Goal: Task Accomplishment & Management: Use online tool/utility

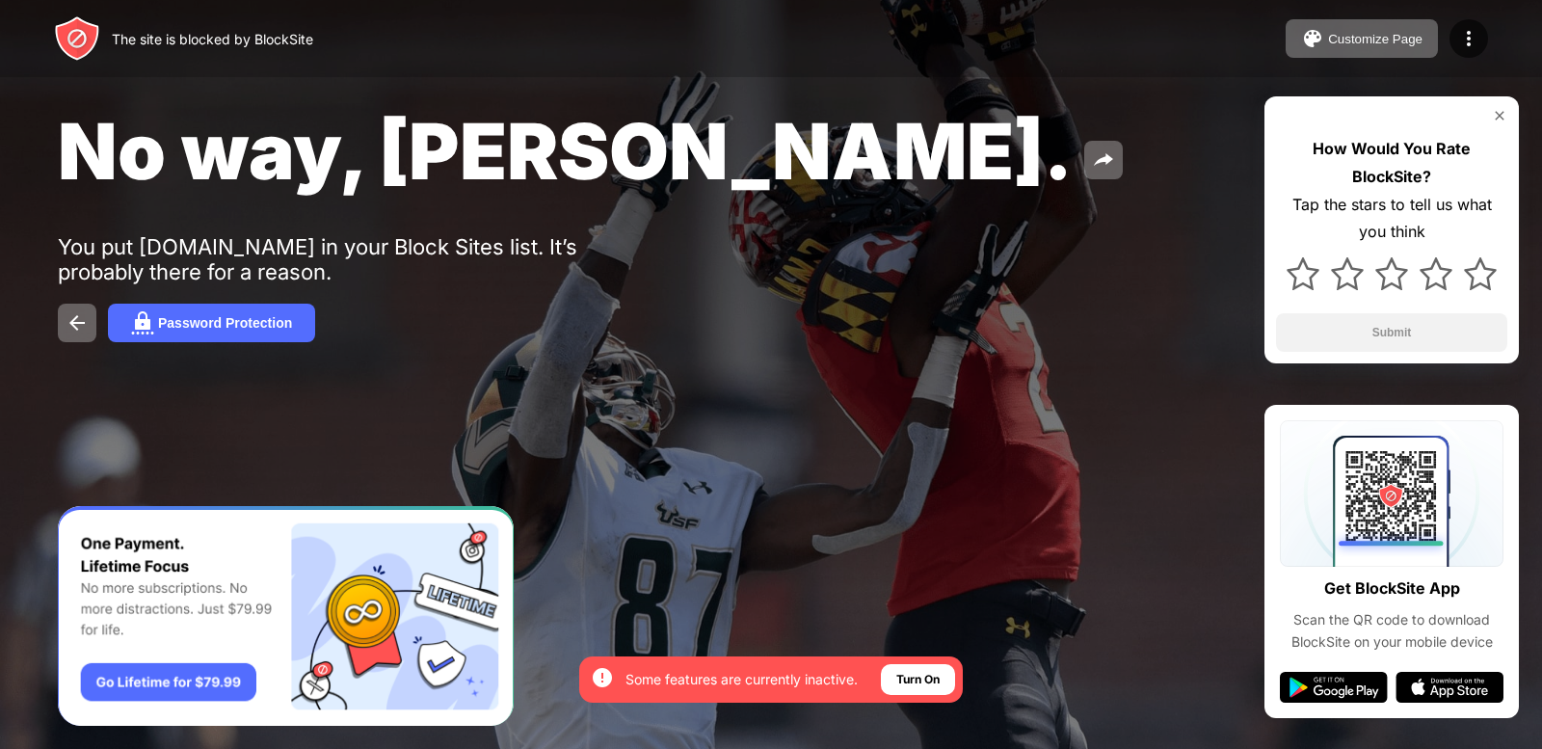
click at [1498, 112] on img at bounding box center [1499, 115] width 15 height 15
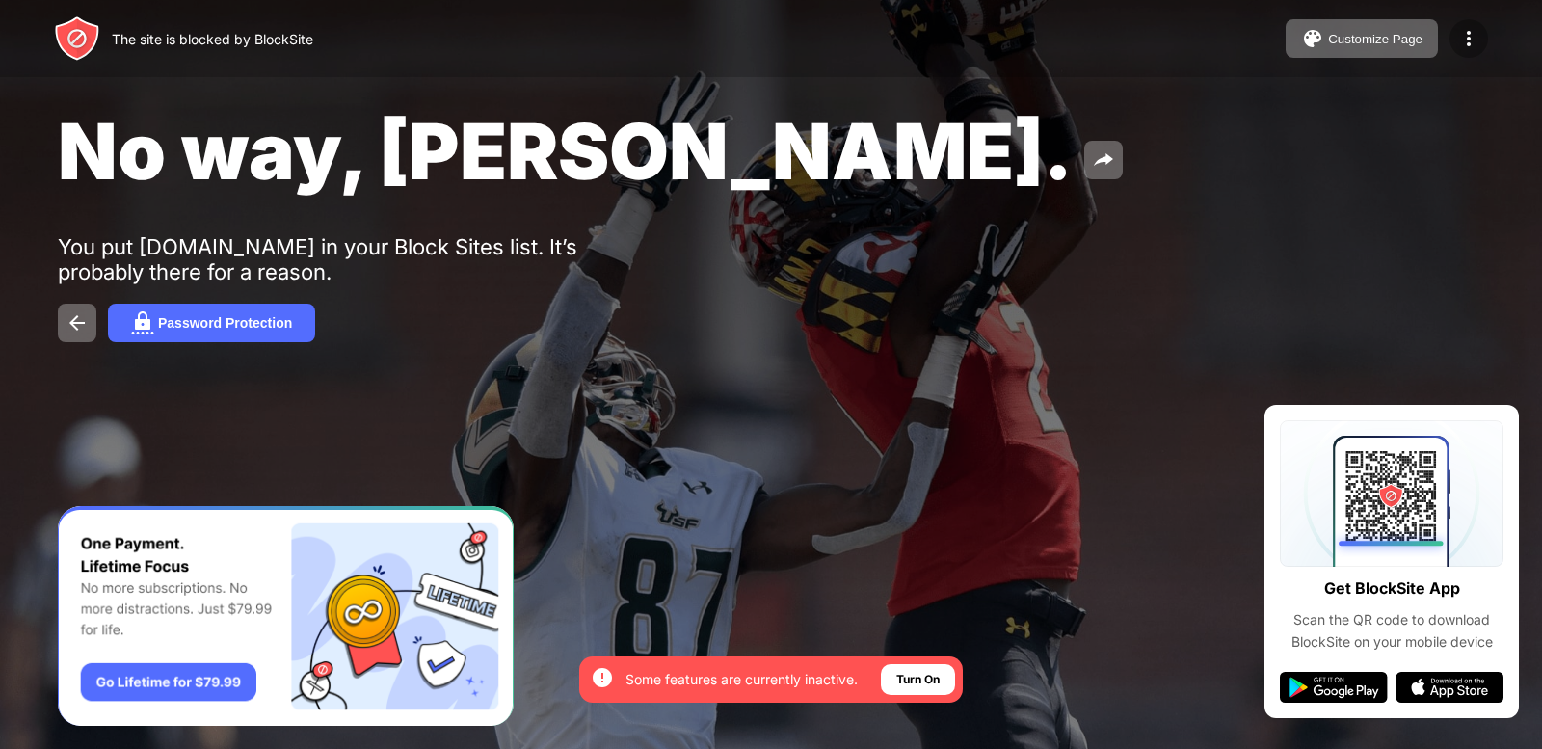
click at [1473, 34] on img at bounding box center [1468, 38] width 23 height 23
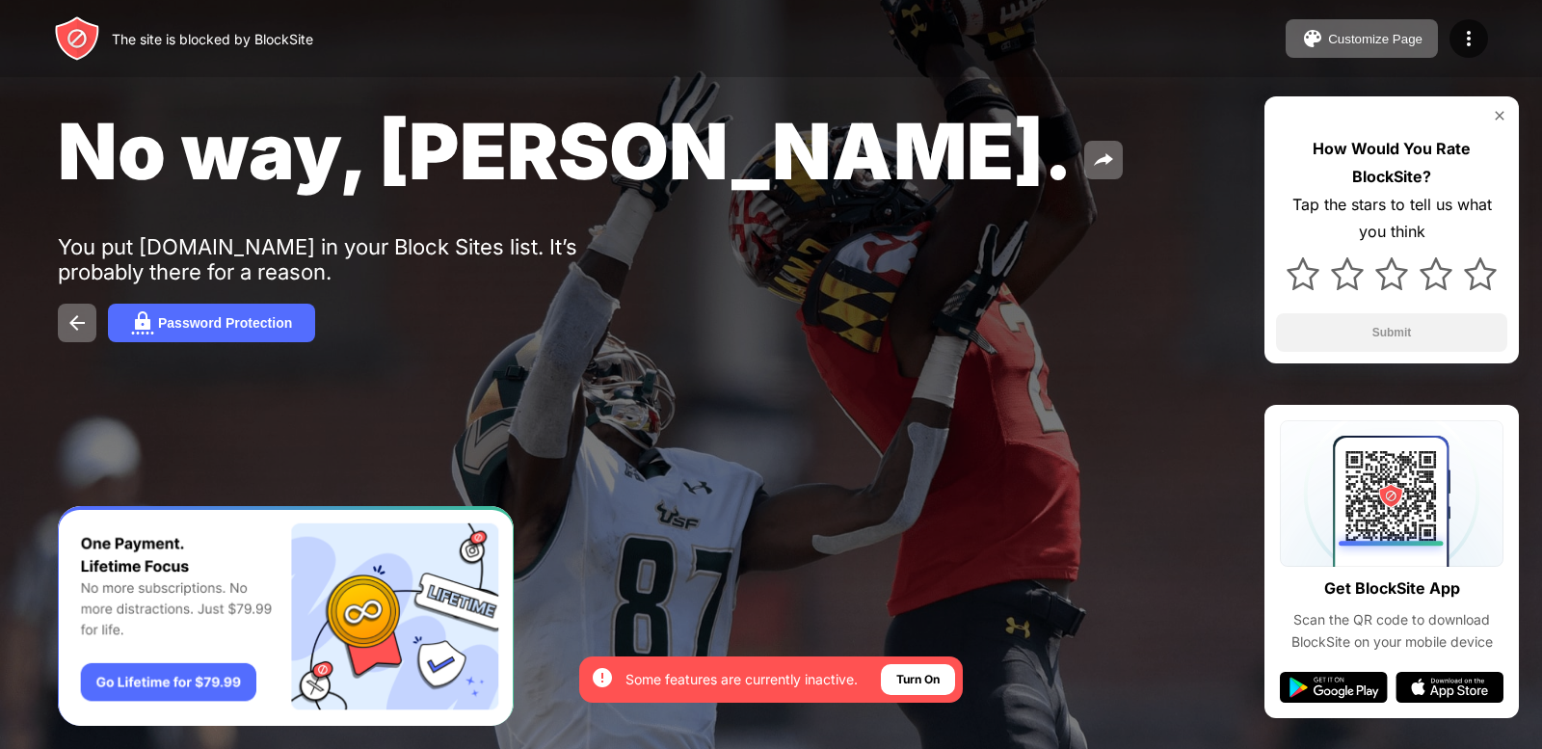
click at [1498, 119] on img at bounding box center [1499, 115] width 15 height 15
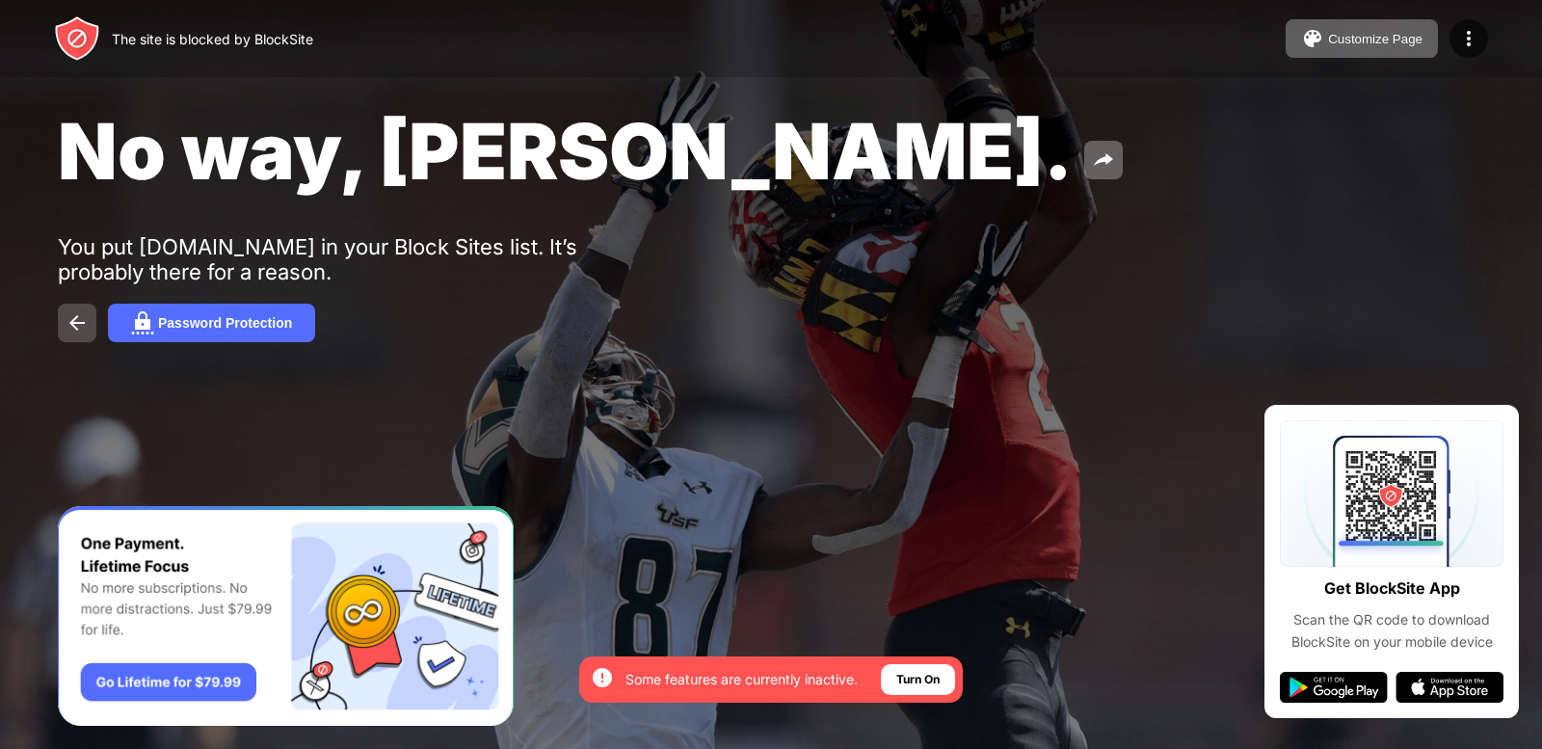
click at [77, 313] on img at bounding box center [77, 322] width 23 height 23
